Goal: Transaction & Acquisition: Subscribe to service/newsletter

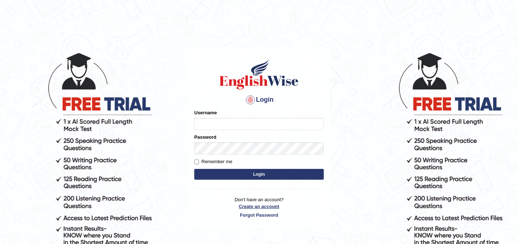
click at [261, 207] on link "Create an account" at bounding box center [258, 206] width 129 height 7
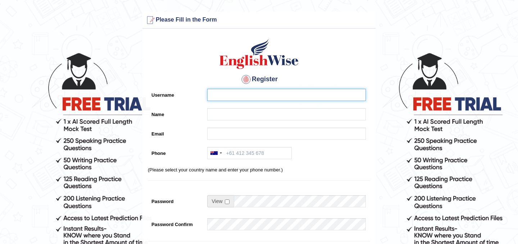
click at [225, 98] on input "Username" at bounding box center [286, 95] width 159 height 12
type input "[PERSON_NAME]"
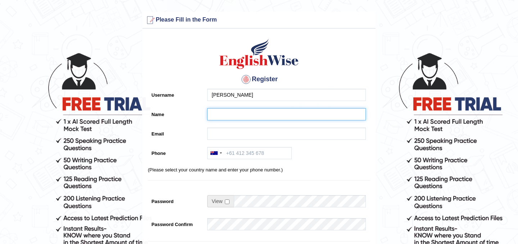
click at [215, 111] on input "Name" at bounding box center [286, 114] width 159 height 12
type input "kamil wojtkielewicz"
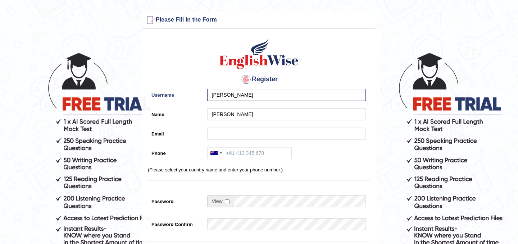
type input "kamilwojtkielewicz01@gmail.com"
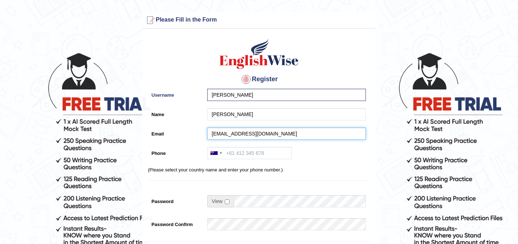
type input "+33695696905"
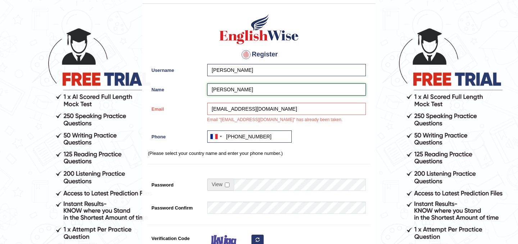
scroll to position [30, 0]
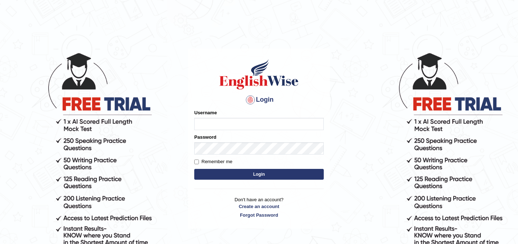
click at [215, 124] on input "Username" at bounding box center [258, 124] width 129 height 12
click at [235, 119] on input "Username" at bounding box center [258, 124] width 129 height 12
click at [265, 217] on link "Forgot Password" at bounding box center [258, 215] width 129 height 7
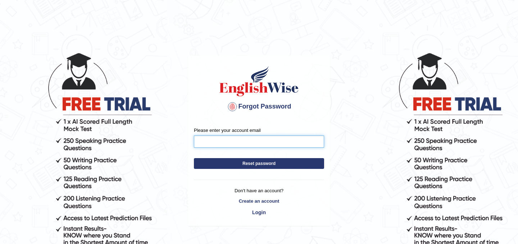
click at [226, 139] on input "Please enter your account email" at bounding box center [259, 142] width 130 height 12
type input "[EMAIL_ADDRESS][DOMAIN_NAME]"
click at [286, 166] on button "Reset password" at bounding box center [259, 163] width 130 height 11
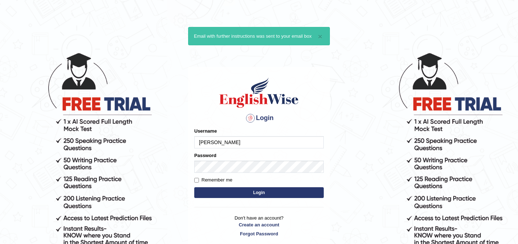
type input "[PERSON_NAME]"
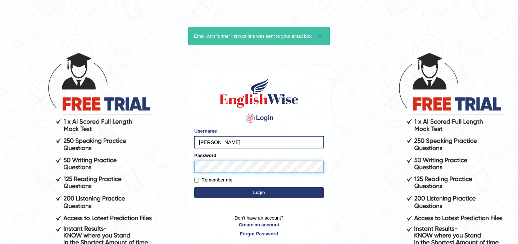
click at [194, 187] on button "Login" at bounding box center [258, 192] width 129 height 11
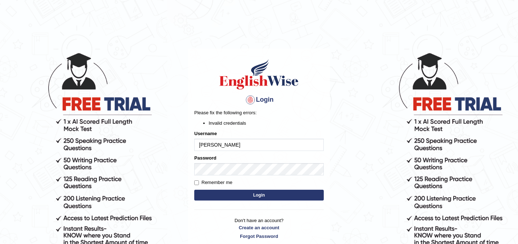
click at [231, 194] on button "Login" at bounding box center [258, 195] width 129 height 11
click at [225, 140] on input "kamil" at bounding box center [258, 145] width 129 height 12
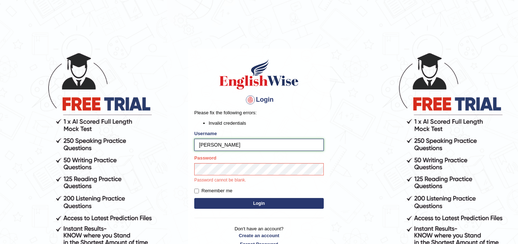
click at [220, 147] on input "kamil" at bounding box center [258, 145] width 129 height 12
click at [220, 146] on input "kamil" at bounding box center [258, 145] width 129 height 12
type input "kamilwojtkielewicz"
click at [194, 198] on button "Login" at bounding box center [258, 203] width 129 height 11
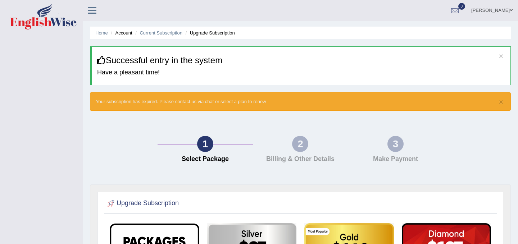
click at [100, 34] on link "Home" at bounding box center [101, 32] width 13 height 5
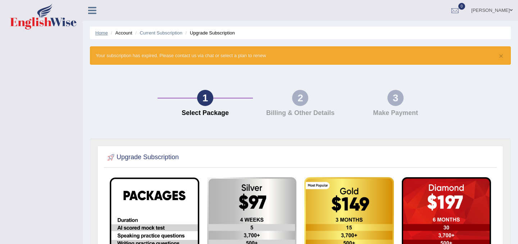
click at [100, 33] on link "Home" at bounding box center [101, 32] width 13 height 5
click at [104, 32] on link "Home" at bounding box center [101, 32] width 13 height 5
click at [92, 8] on icon at bounding box center [92, 10] width 8 height 9
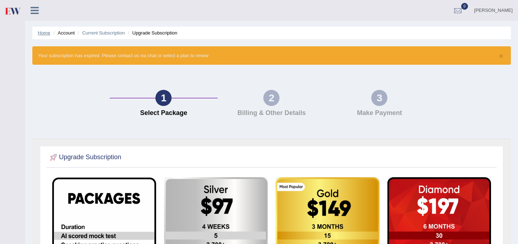
click at [46, 34] on link "Home" at bounding box center [44, 32] width 13 height 5
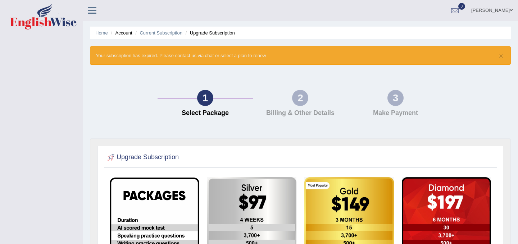
click at [509, 9] on link "[PERSON_NAME]" at bounding box center [491, 9] width 52 height 19
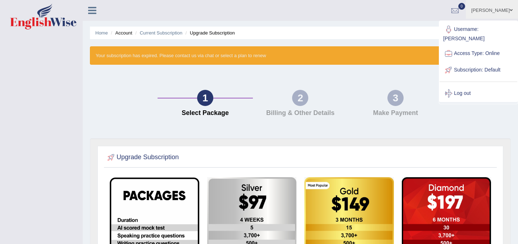
click at [511, 138] on div "Home Account Current Subscription Upgrade Subscription × Your subscription has …" at bounding box center [300, 204] width 435 height 409
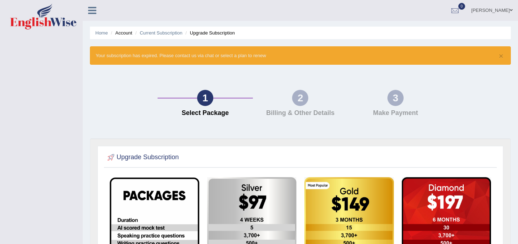
click at [90, 8] on icon at bounding box center [92, 10] width 8 height 9
